Goal: Contribute content: Contribute content

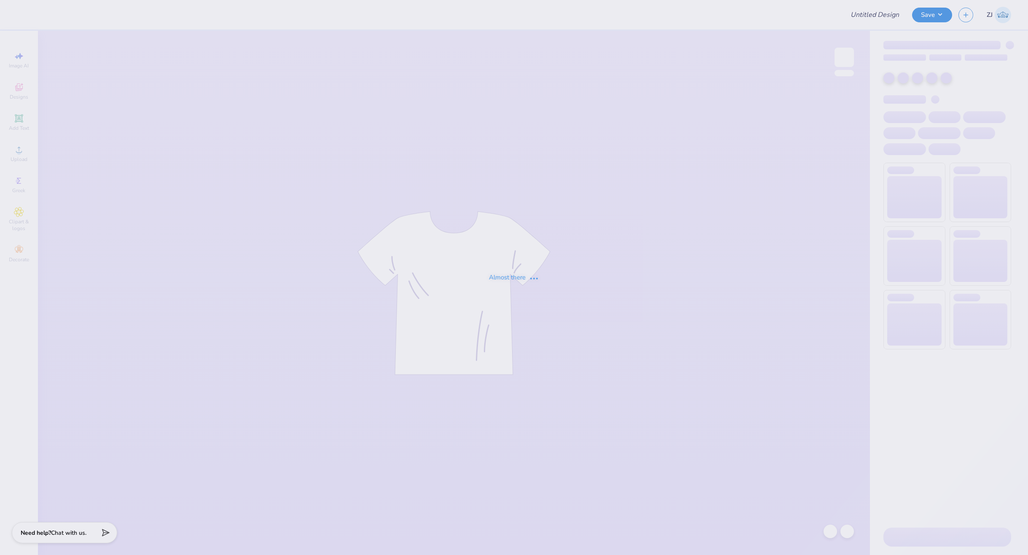
type input "CMP 2026 Swag - [GEOGRAPHIC_DATA][PERSON_NAME]"
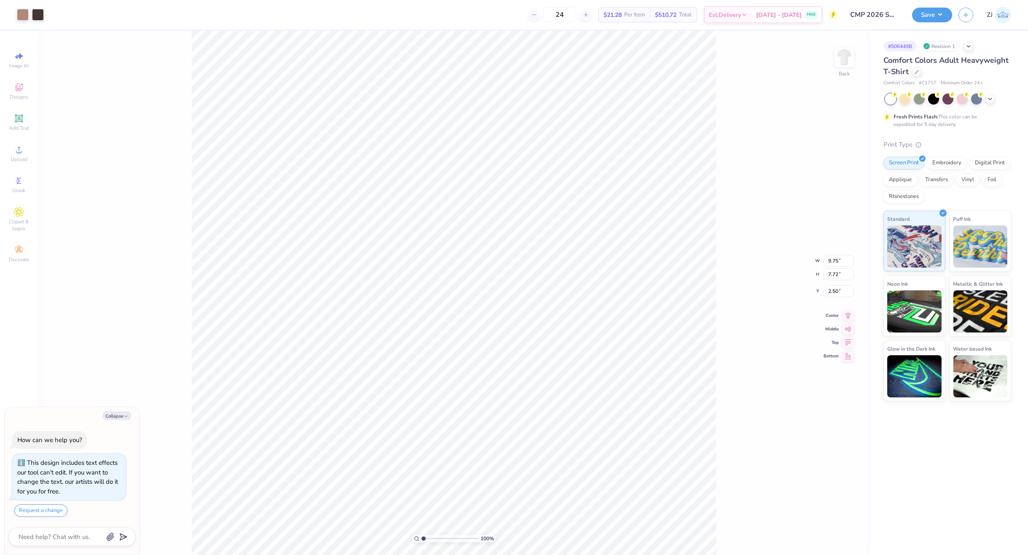
type textarea "x"
type input "5.53"
click at [968, 50] on div "# 506449B Revision 1" at bounding box center [948, 46] width 128 height 11
click at [968, 46] on icon at bounding box center [968, 45] width 7 height 7
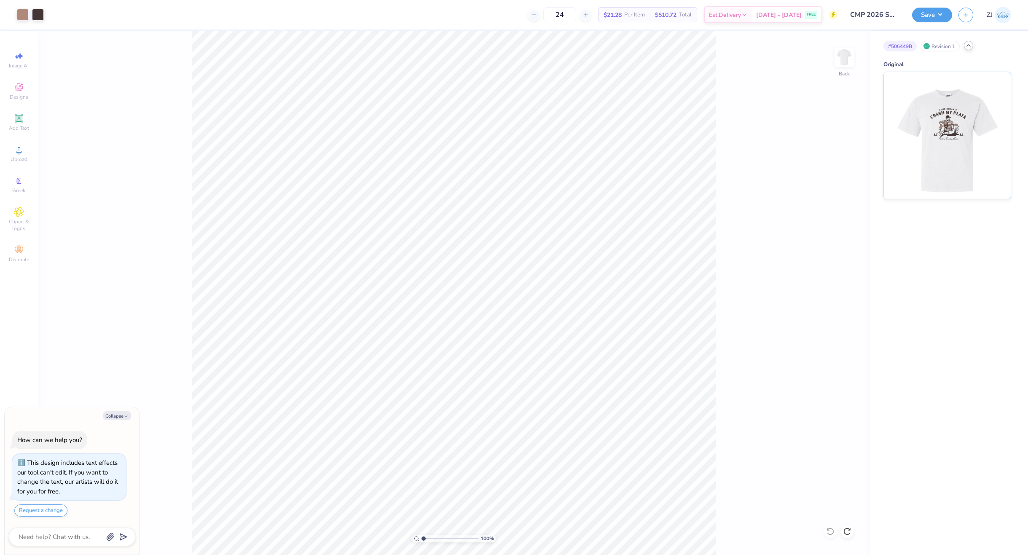
click at [968, 46] on icon at bounding box center [968, 45] width 7 height 7
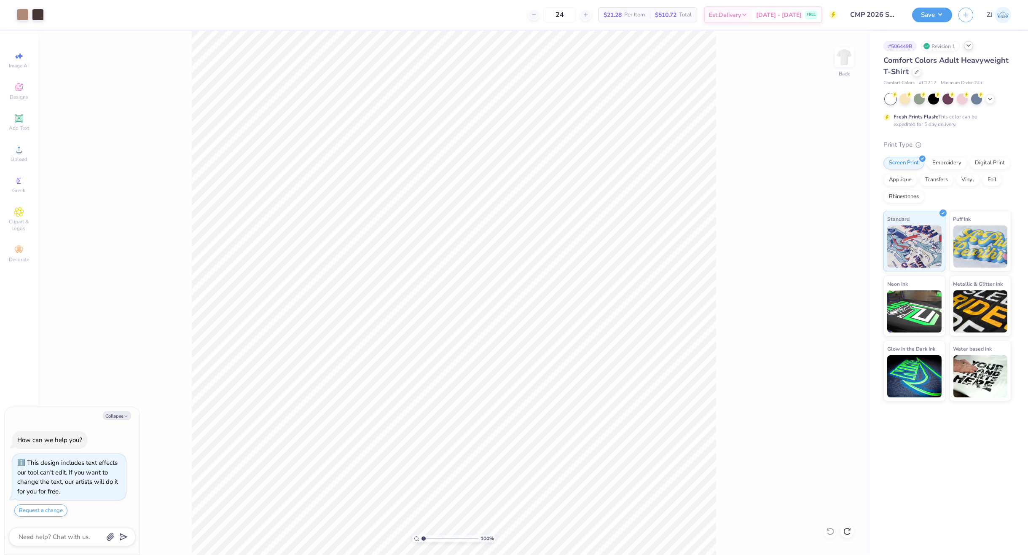
drag, startPoint x: 962, startPoint y: 46, endPoint x: 968, endPoint y: 46, distance: 5.9
click at [967, 46] on div "# 506449B Revision 1" at bounding box center [948, 46] width 128 height 11
click at [968, 46] on icon at bounding box center [968, 45] width 7 height 7
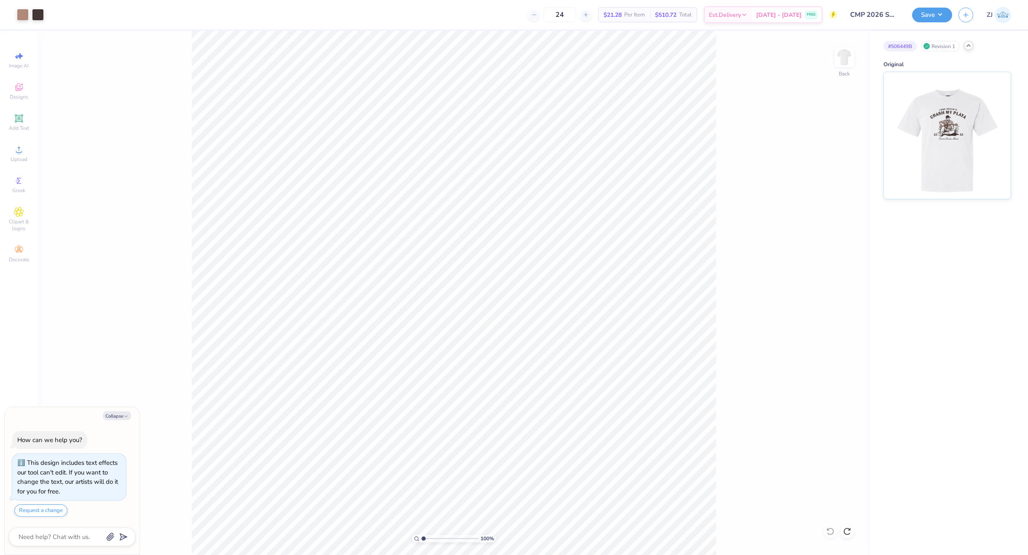
click at [968, 46] on icon at bounding box center [968, 45] width 7 height 7
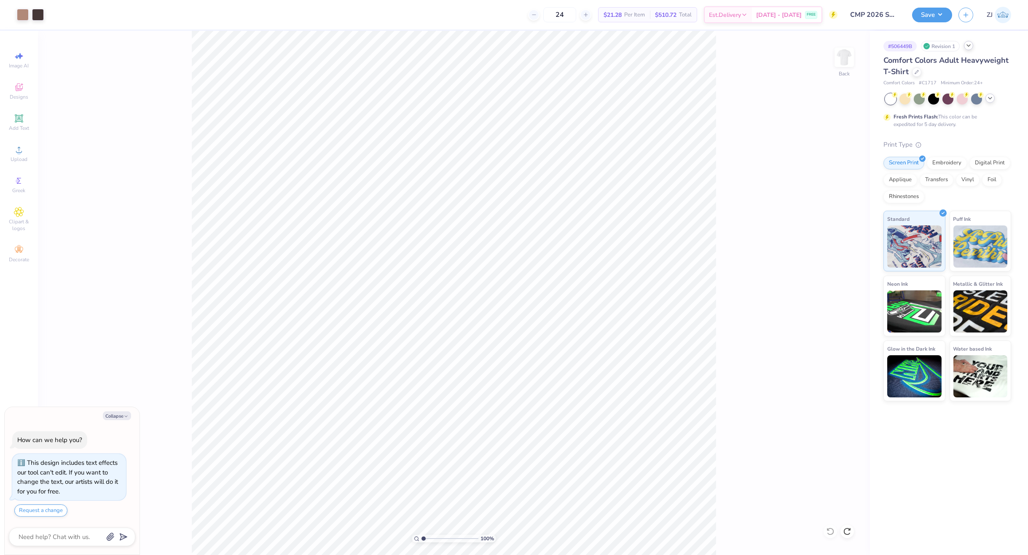
click at [990, 96] on icon at bounding box center [990, 98] width 7 height 7
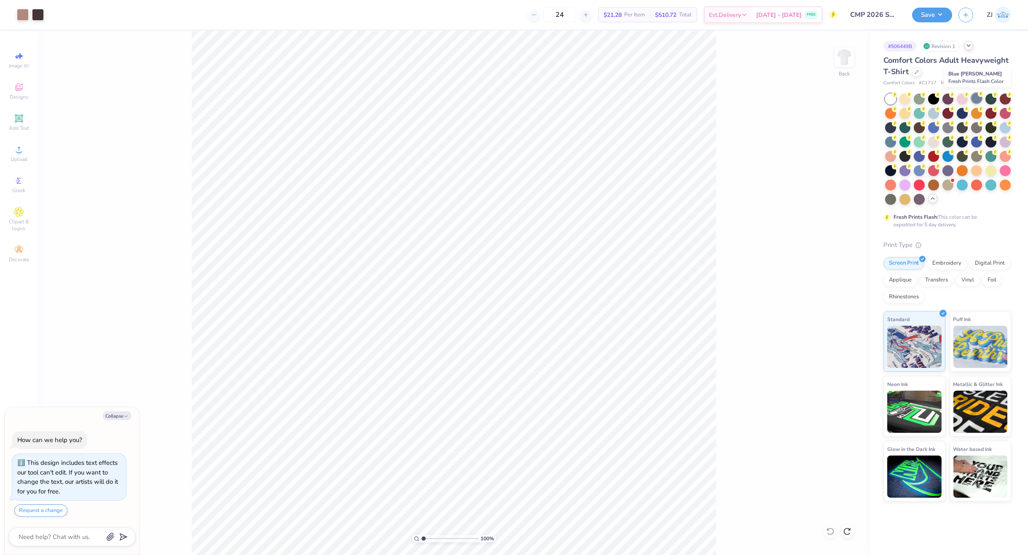
click at [981, 97] on div at bounding box center [976, 98] width 11 height 11
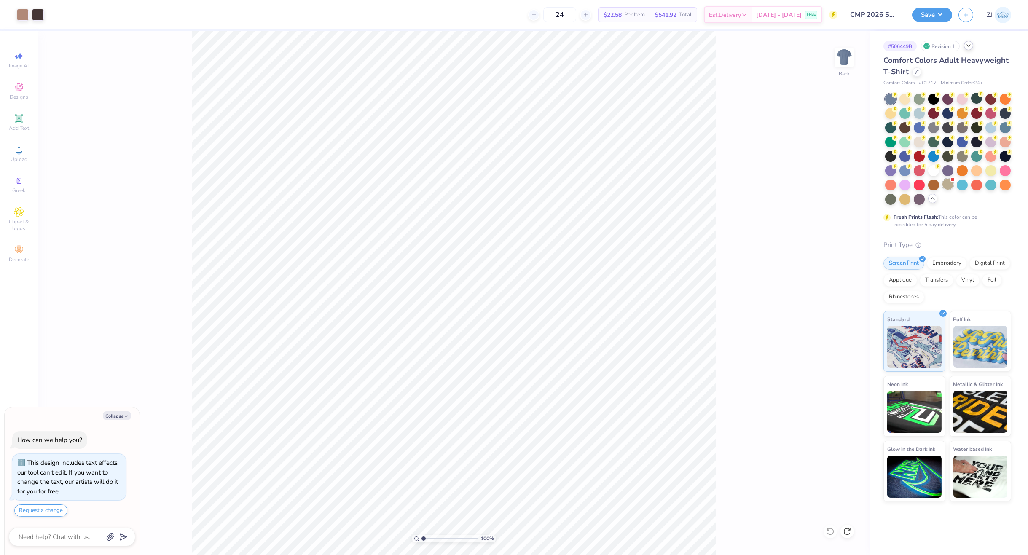
click at [951, 186] on div at bounding box center [948, 184] width 11 height 11
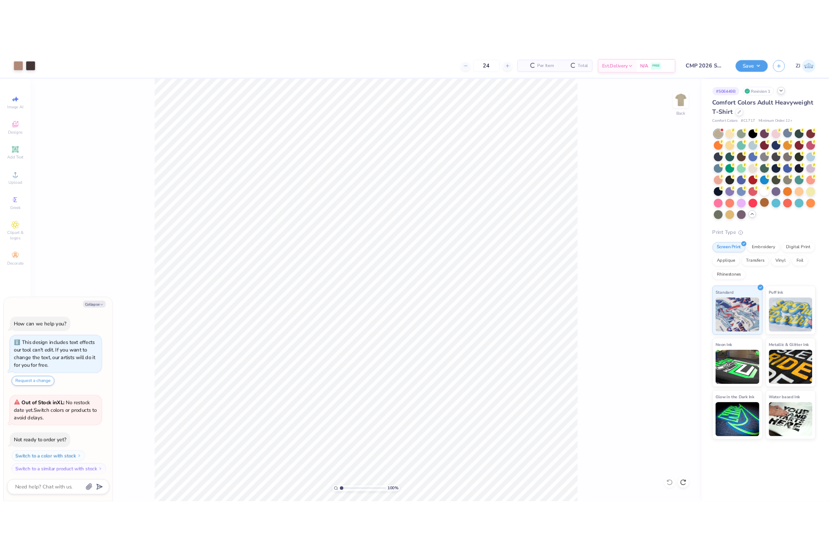
scroll to position [114, 0]
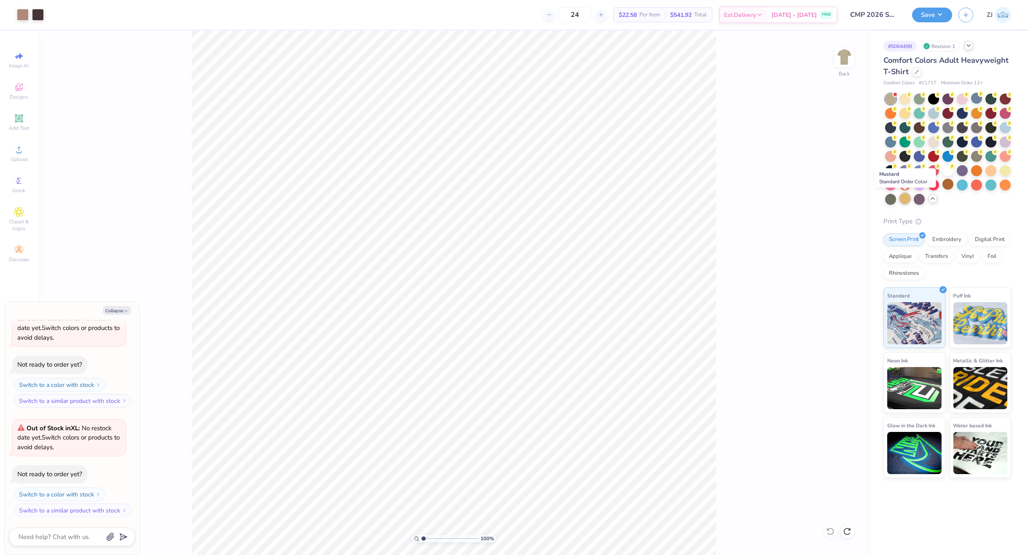
click at [905, 197] on div at bounding box center [905, 198] width 11 height 11
click at [1002, 169] on div at bounding box center [1005, 169] width 11 height 11
click at [906, 113] on div at bounding box center [905, 112] width 11 height 11
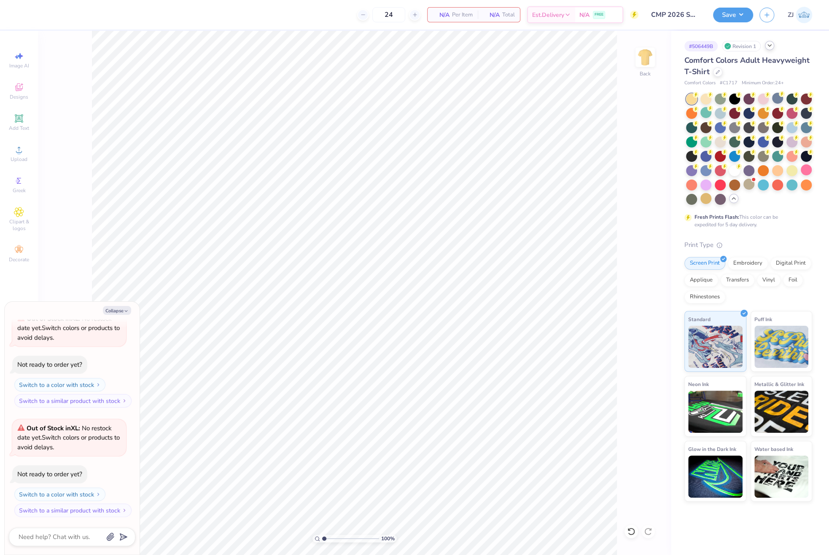
type textarea "x"
